Goal: Submit feedback/report problem: Provide input to the site owners about the experience or issues

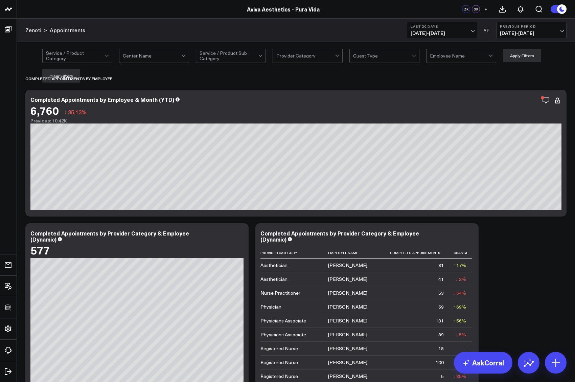
click at [441, 34] on span "09/14/25 - 10/13/25" at bounding box center [441, 32] width 63 height 5
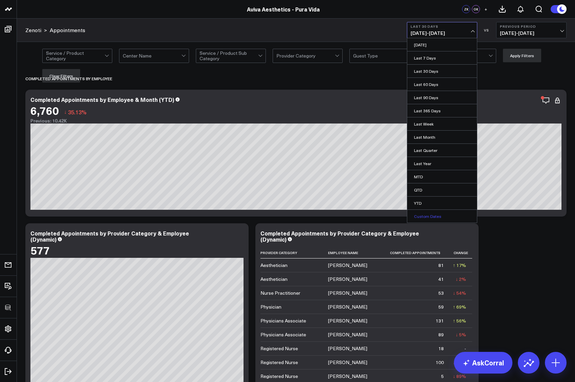
click at [423, 214] on link "Custom Dates" at bounding box center [442, 216] width 70 height 13
select select "9"
select select "2025"
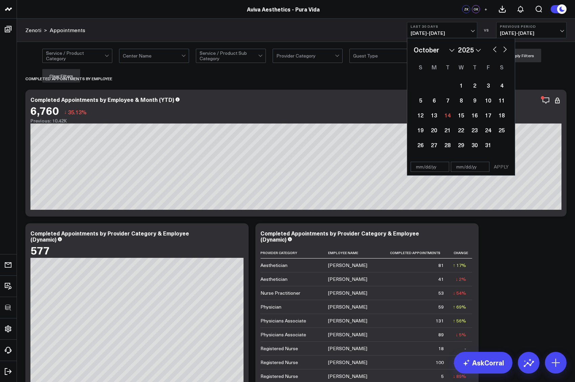
click at [419, 171] on input "text" at bounding box center [429, 167] width 39 height 10
select select "9"
select select "2025"
type input "01/01/25"
select select "2025"
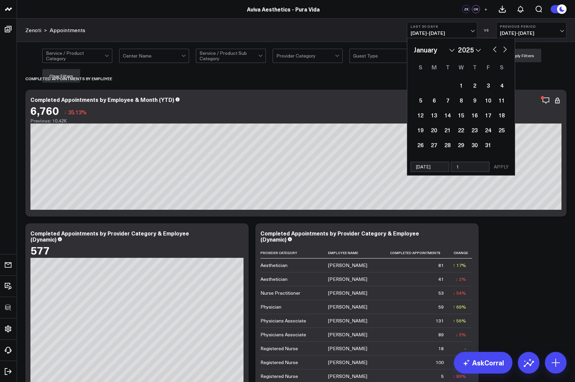
type input "10"
select select "2025"
type input "10/"
select select "2025"
type input "10/13/"
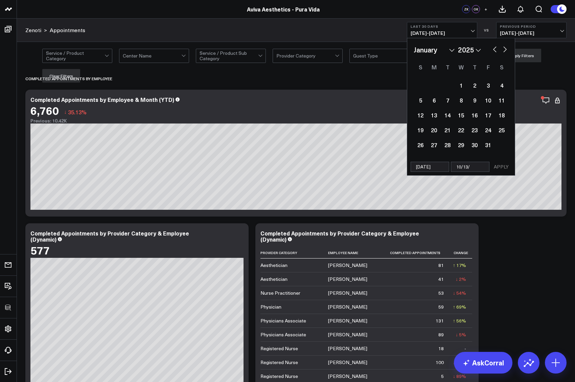
select select "2025"
type input "[DATE]"
select select "2025"
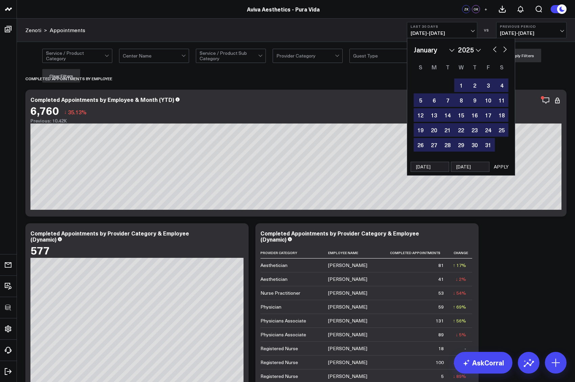
type input "[DATE]"
click at [504, 170] on button "APPLY" at bounding box center [501, 167] width 20 height 10
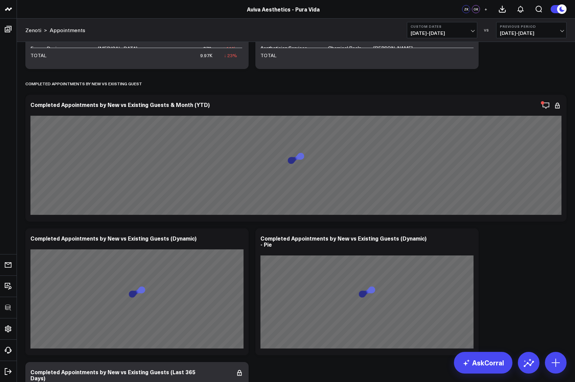
scroll to position [1651, 0]
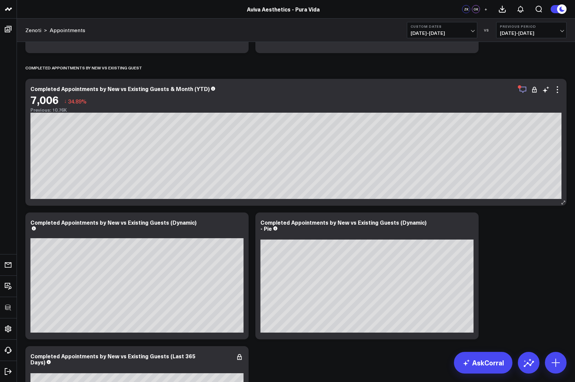
click at [522, 90] on icon "button" at bounding box center [522, 90] width 8 height 8
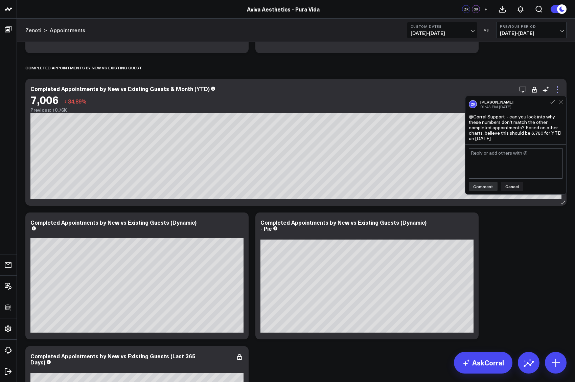
click at [556, 88] on icon at bounding box center [557, 90] width 8 height 8
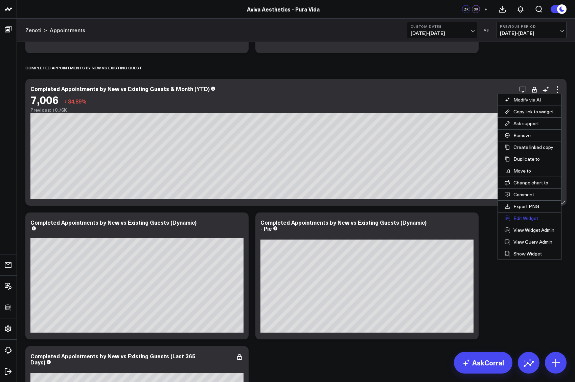
click at [528, 215] on button "Edit Widget" at bounding box center [528, 217] width 63 height 11
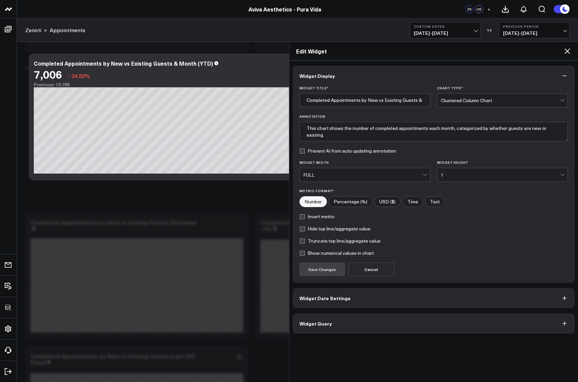
click at [358, 306] on button "Widget Date Settings" at bounding box center [434, 298] width 282 height 20
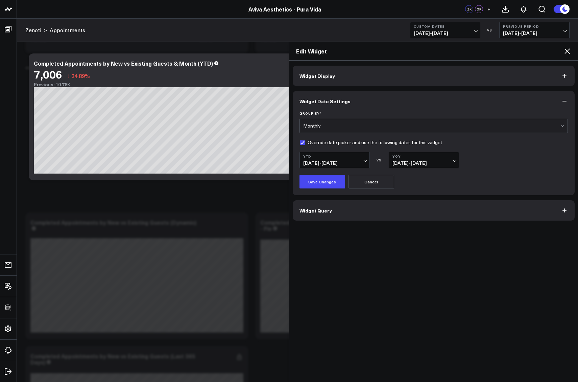
click at [565, 52] on icon at bounding box center [567, 51] width 8 height 8
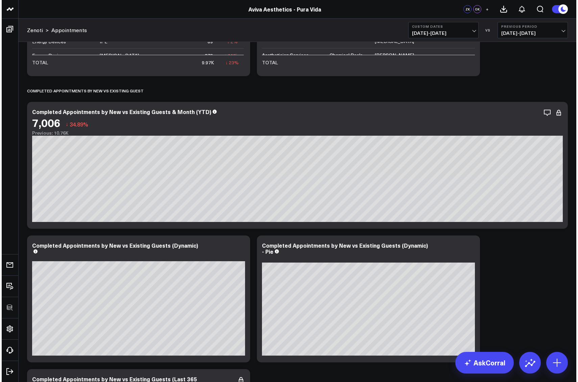
scroll to position [1625, 0]
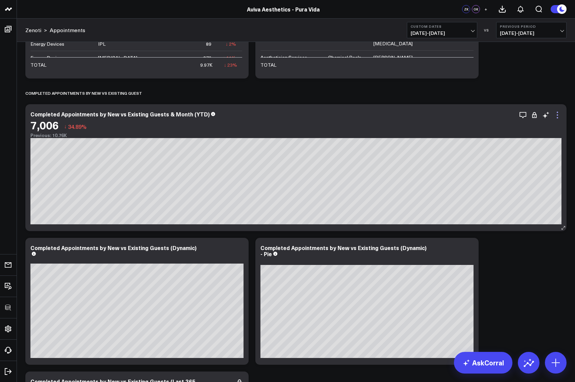
click at [558, 114] on icon at bounding box center [557, 115] width 8 height 8
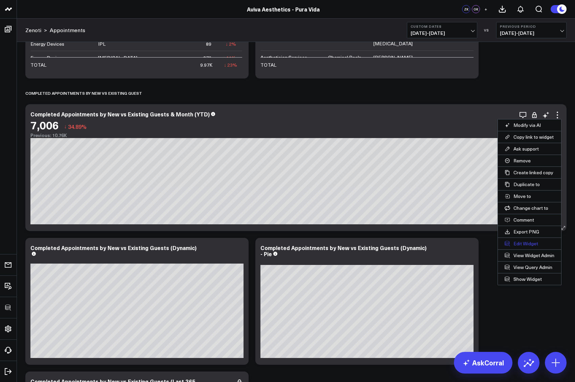
click at [518, 243] on button "Edit Widget" at bounding box center [528, 243] width 63 height 11
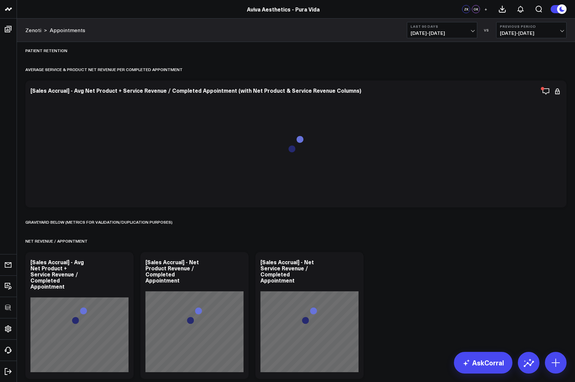
scroll to position [3261, 0]
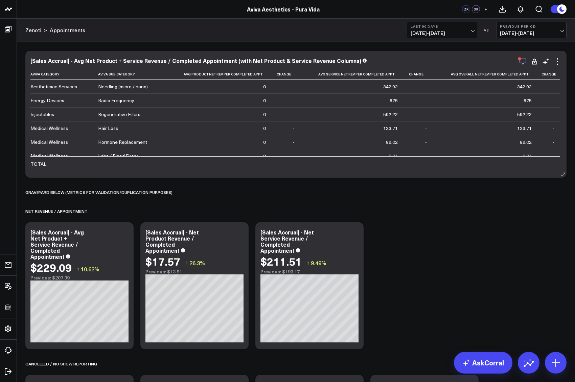
click at [518, 65] on icon "button" at bounding box center [522, 61] width 8 height 8
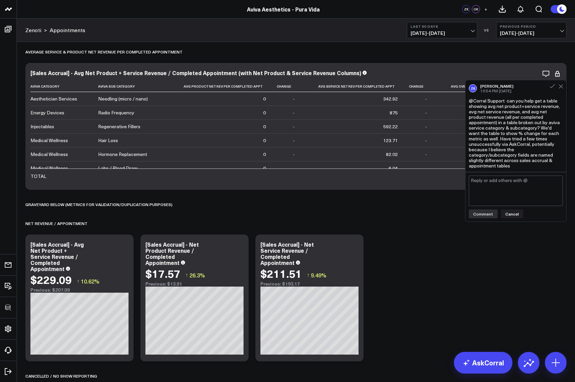
scroll to position [3265, 0]
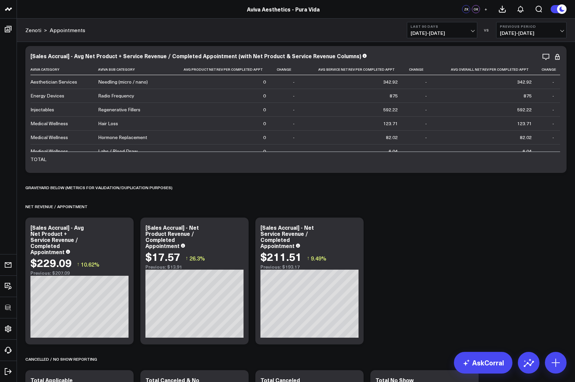
click at [435, 27] on b "Last 90 Days" at bounding box center [441, 26] width 63 height 4
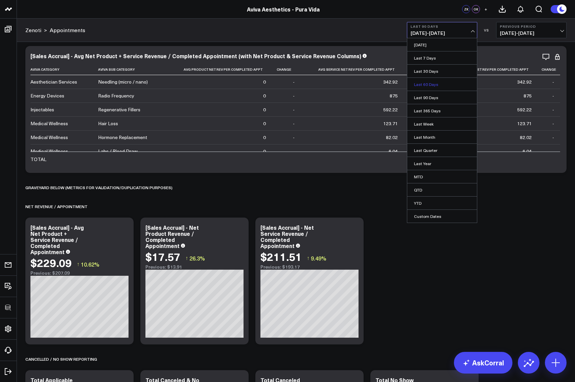
click at [423, 86] on link "Last 60 Days" at bounding box center [442, 84] width 70 height 13
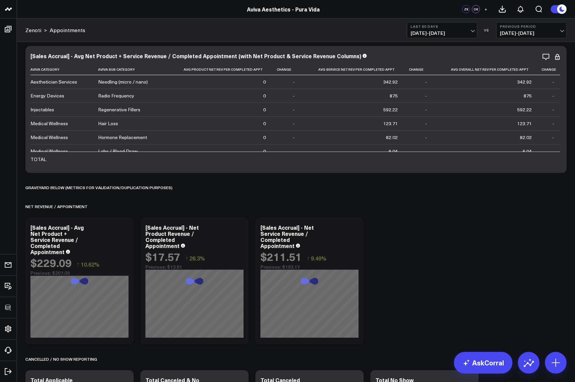
click at [435, 29] on button "Last 60 Days [DATE] - [DATE]" at bounding box center [442, 30] width 70 height 16
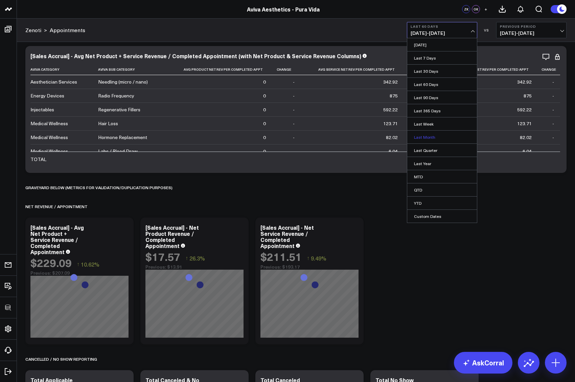
click at [428, 138] on link "Last Month" at bounding box center [442, 136] width 70 height 13
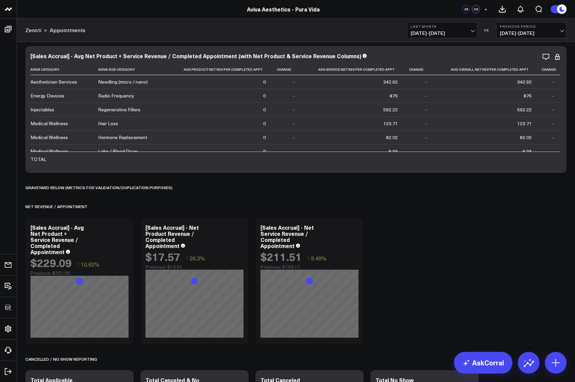
click at [432, 28] on b "Last Month" at bounding box center [441, 26] width 63 height 4
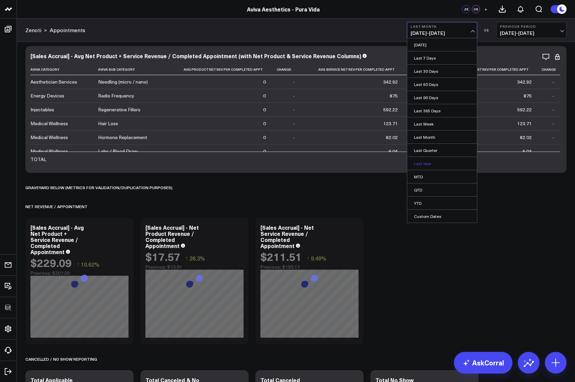
click at [422, 166] on link "Last Year" at bounding box center [442, 163] width 70 height 13
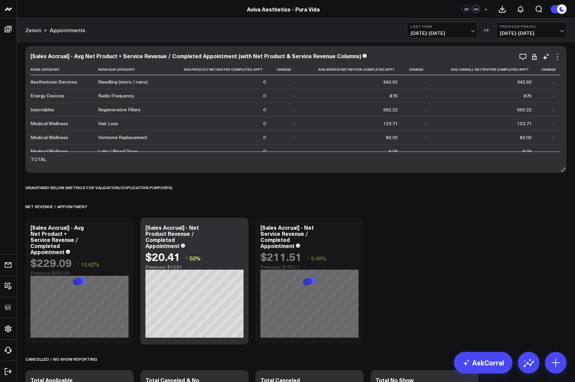
click at [561, 58] on icon at bounding box center [557, 57] width 8 height 8
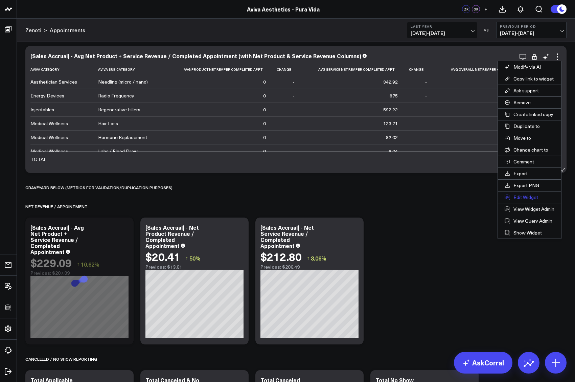
click at [525, 197] on button "Edit Widget" at bounding box center [528, 196] width 63 height 11
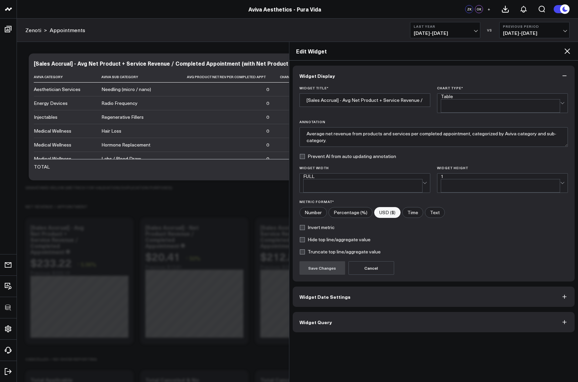
click at [371, 312] on button "Widget Query" at bounding box center [434, 322] width 282 height 20
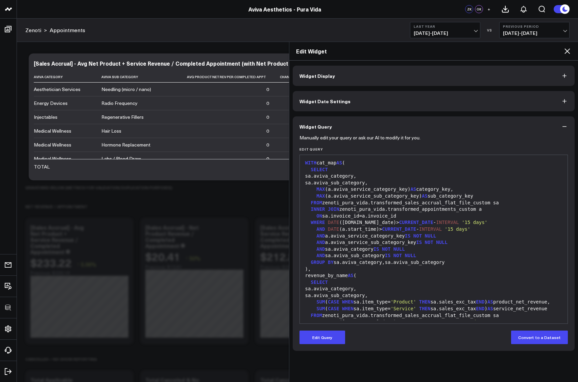
click at [327, 96] on button "Widget Date Settings" at bounding box center [434, 101] width 282 height 20
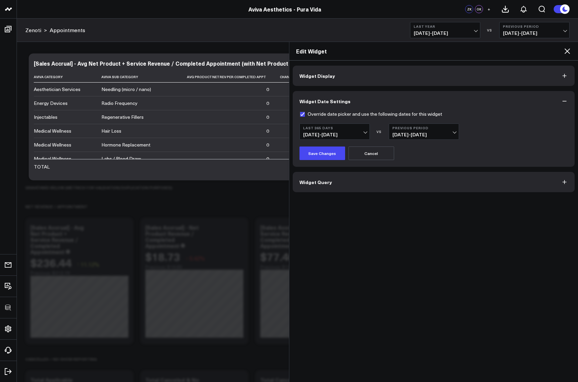
click at [565, 52] on icon at bounding box center [567, 51] width 8 height 8
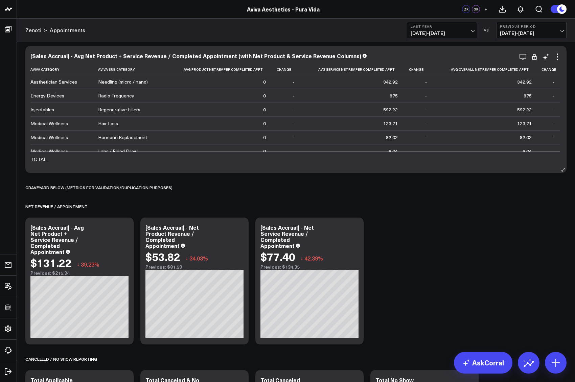
click at [560, 61] on div "[Sales Accrual] - Avg Net Product + Service Revenue / Completed Appointment (wi…" at bounding box center [295, 109] width 531 height 113
click at [558, 59] on icon at bounding box center [557, 57] width 8 height 8
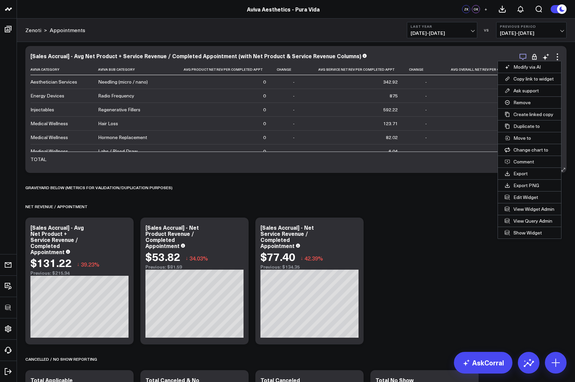
click at [520, 55] on icon "button" at bounding box center [522, 57] width 8 height 8
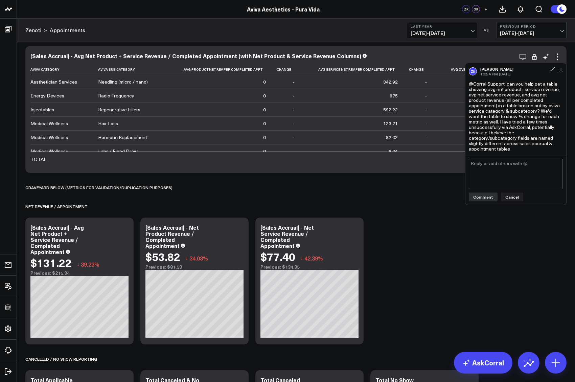
click at [556, 61] on div "[Sales Accrual] - Avg Net Product + Service Revenue / Completed Appointment (wi…" at bounding box center [295, 109] width 531 height 113
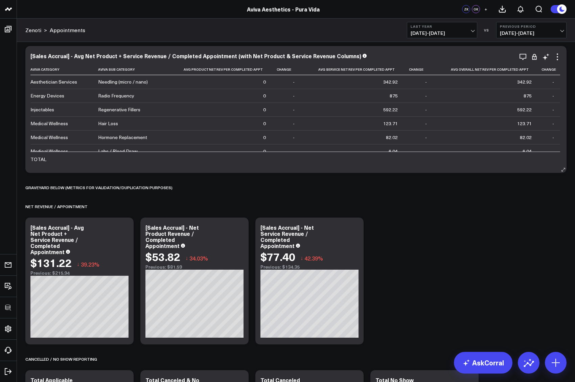
scroll to position [3178, 0]
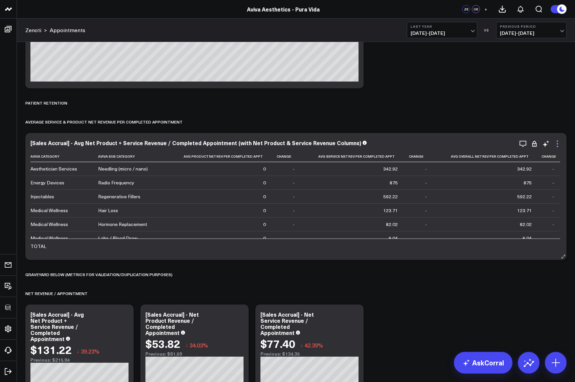
click at [559, 143] on icon at bounding box center [557, 144] width 8 height 8
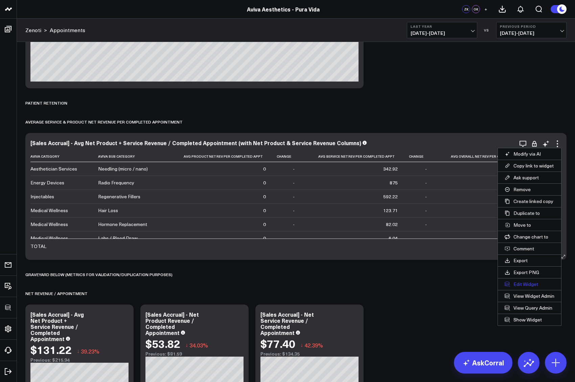
click at [519, 284] on button "Edit Widget" at bounding box center [528, 283] width 63 height 11
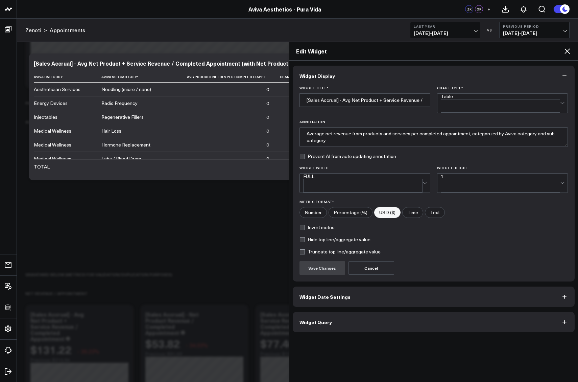
click at [325, 294] on span "Widget Date Settings" at bounding box center [324, 296] width 51 height 5
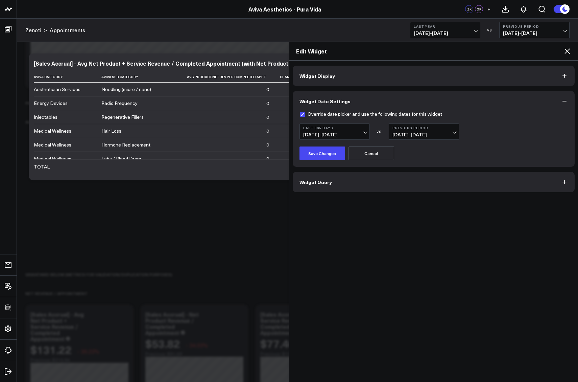
click at [301, 112] on label "Override date picker and use the following dates for this widget" at bounding box center [370, 113] width 143 height 5
click at [301, 112] on input "Override date picker and use the following dates for this widget" at bounding box center [301, 113] width 5 height 5
checkbox input "false"
click at [320, 165] on div "Override date picker and use the following dates for this widget Last Year VS P…" at bounding box center [434, 138] width 282 height 55
click at [322, 159] on button "Save Changes" at bounding box center [322, 153] width 46 height 14
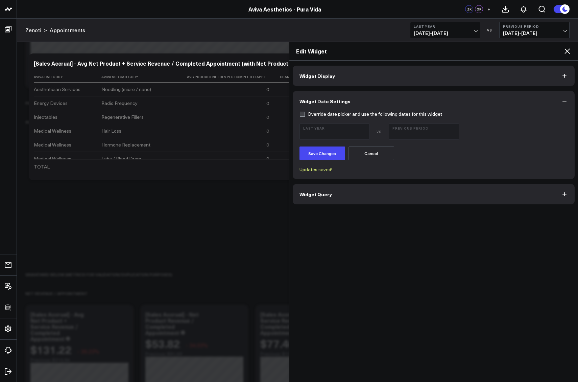
click at [566, 52] on icon at bounding box center [566, 50] width 5 height 5
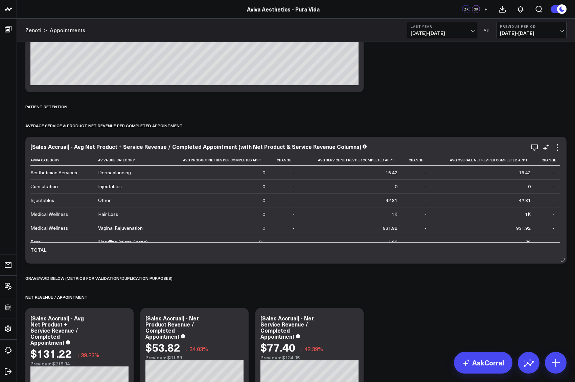
scroll to position [20, 0]
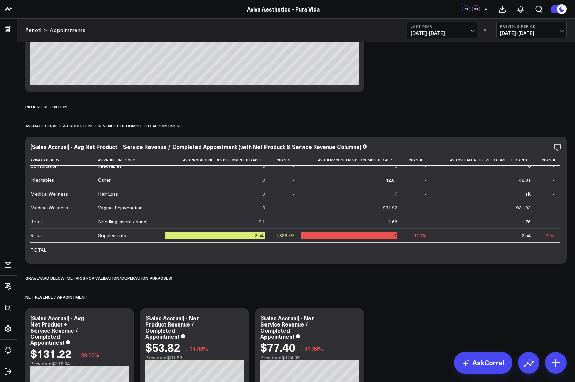
click at [432, 27] on b "Last Year" at bounding box center [441, 26] width 63 height 4
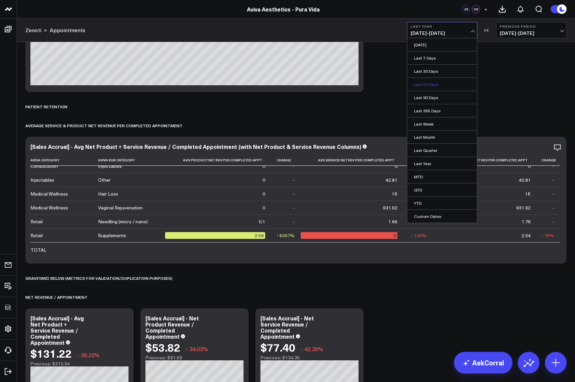
click at [426, 81] on link "Last 60 Days" at bounding box center [442, 84] width 70 height 13
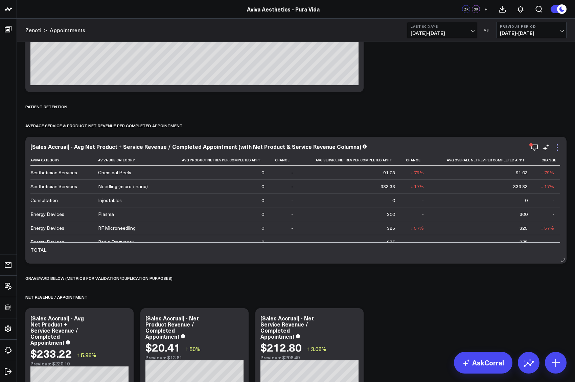
click at [556, 147] on icon at bounding box center [557, 147] width 8 height 8
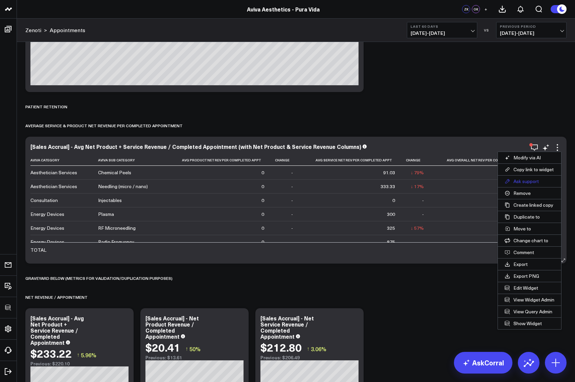
click at [531, 180] on button "Ask support" at bounding box center [528, 180] width 63 height 11
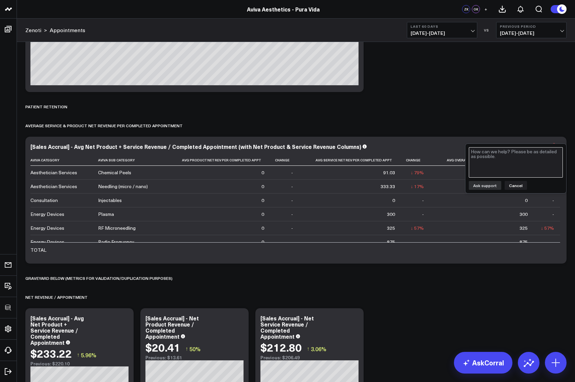
click at [511, 167] on textarea at bounding box center [515, 162] width 94 height 30
type textarea "Add column for # of completed appointments"
click at [488, 186] on button "Ask support" at bounding box center [484, 185] width 32 height 9
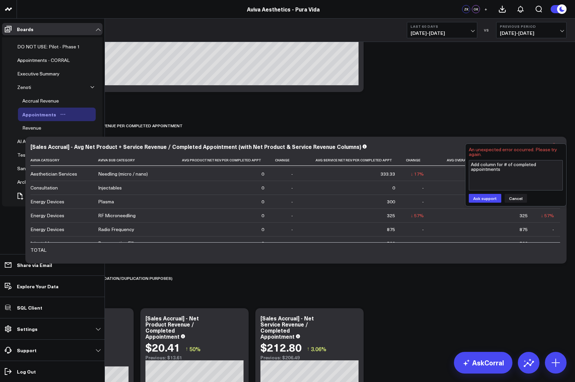
scroll to position [14, 0]
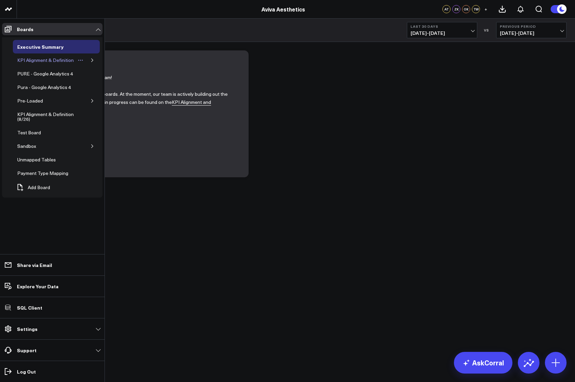
click at [32, 63] on div "KPI Alignment & Definition" at bounding box center [46, 60] width 60 height 8
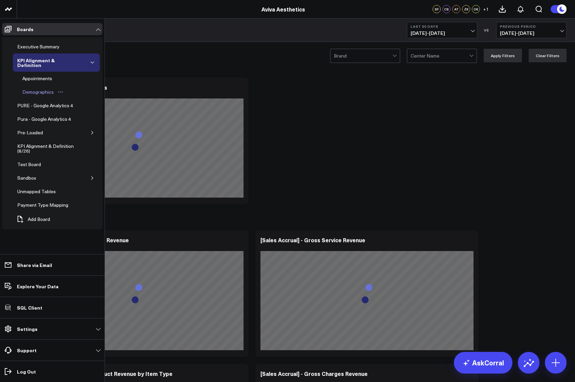
click at [43, 92] on div "Demographics" at bounding box center [38, 92] width 35 height 8
